Goal: Check status: Check status

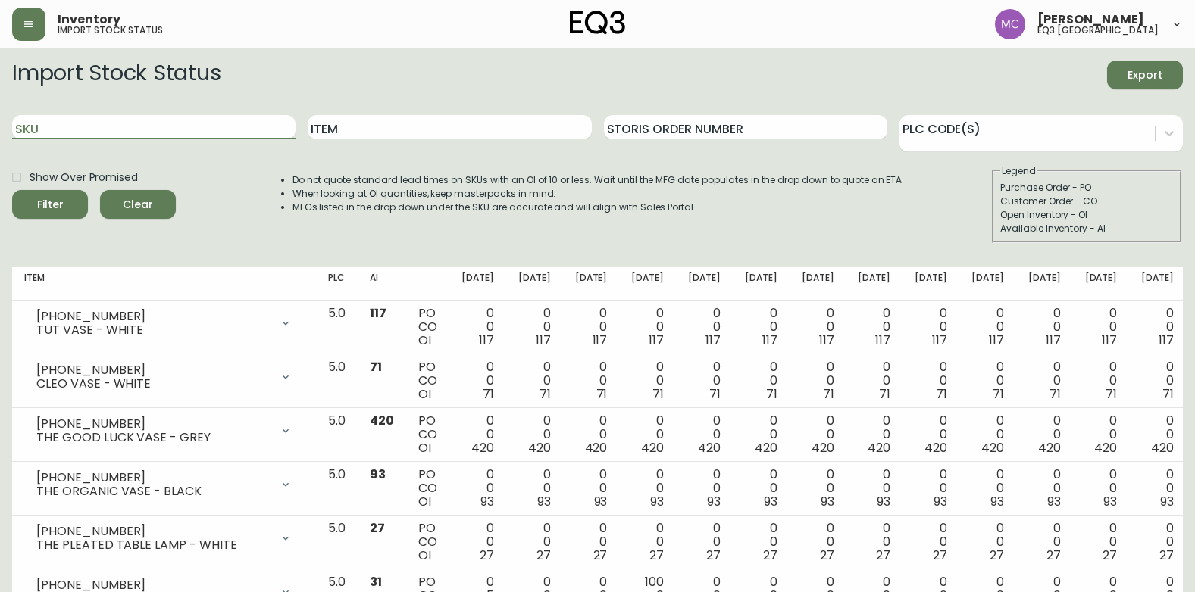
click at [86, 131] on input "SKU" at bounding box center [153, 127] width 283 height 24
click at [12, 190] on button "Filter" at bounding box center [50, 204] width 76 height 29
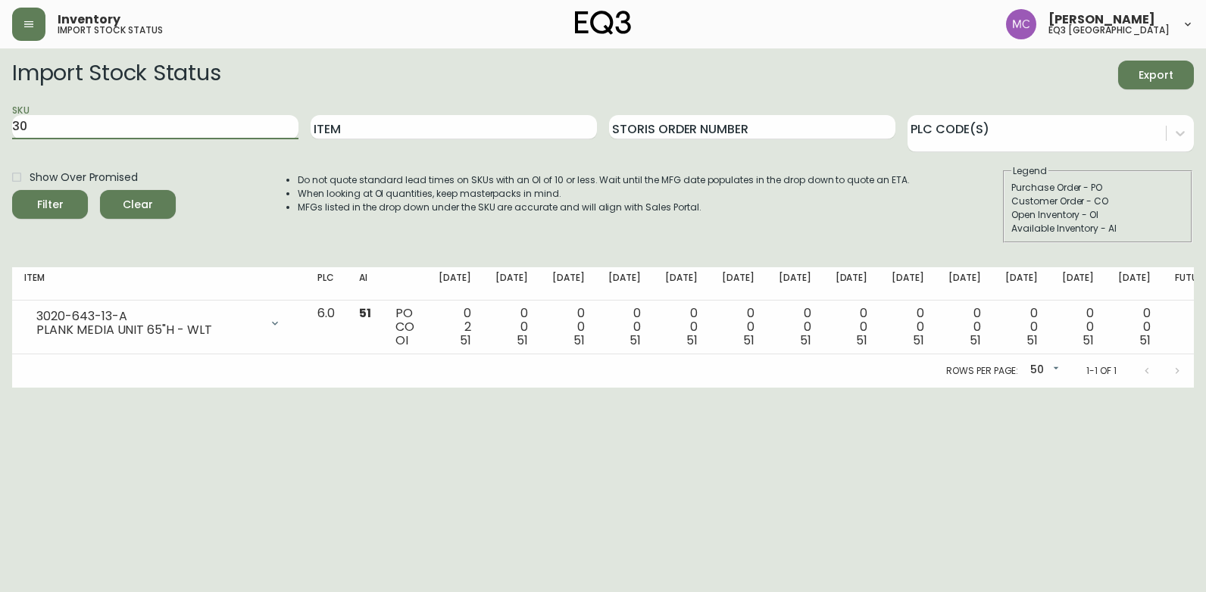
type input "3"
paste input "3020-629-13-B"
click at [12, 190] on button "Filter" at bounding box center [50, 204] width 76 height 29
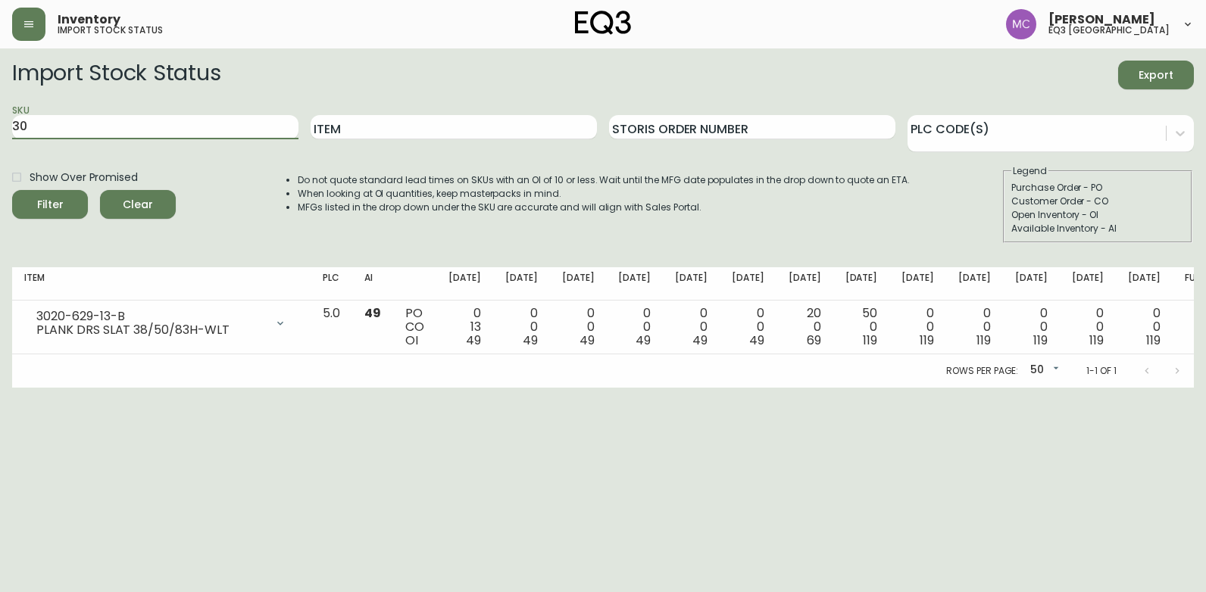
type input "3"
paste input "3020-630-13-B"
type input "3020-630-13-B"
click at [12, 190] on button "Filter" at bounding box center [50, 204] width 76 height 29
